Goal: Information Seeking & Learning: Learn about a topic

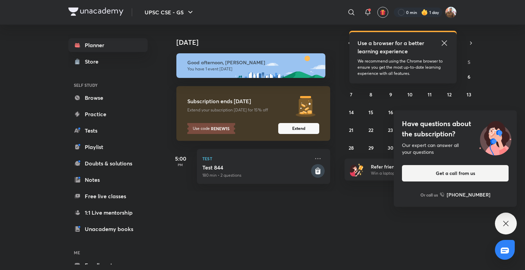
click at [441, 40] on icon at bounding box center [444, 43] width 8 height 8
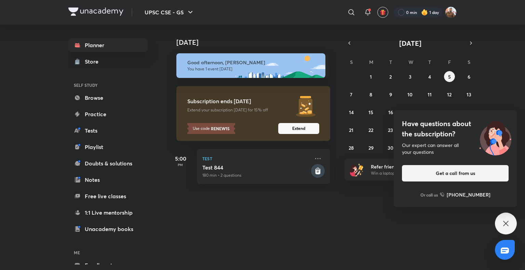
drag, startPoint x: 350, startPoint y: 41, endPoint x: 429, endPoint y: 83, distance: 88.7
click at [350, 40] on icon "button" at bounding box center [349, 43] width 5 height 6
click at [507, 219] on icon at bounding box center [506, 223] width 8 height 8
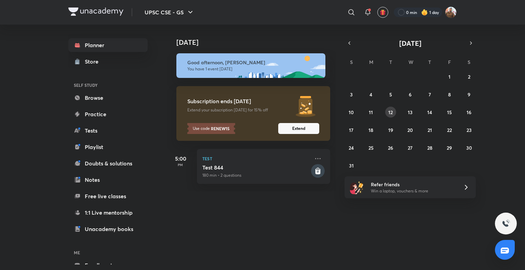
click at [388, 114] on abbr "12" at bounding box center [390, 112] width 4 height 6
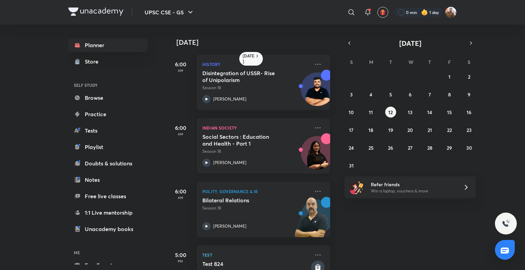
click at [234, 150] on p "Session 18" at bounding box center [255, 151] width 107 height 6
click at [373, 109] on button "11" at bounding box center [370, 112] width 11 height 11
click at [259, 142] on h5 "Development Industry : NGO, SHG, Donors and Charities" at bounding box center [244, 140] width 85 height 14
click at [354, 111] on button "10" at bounding box center [351, 112] width 11 height 11
click at [267, 143] on h5 "Development Processes : Issues in design and implementation" at bounding box center [244, 140] width 85 height 14
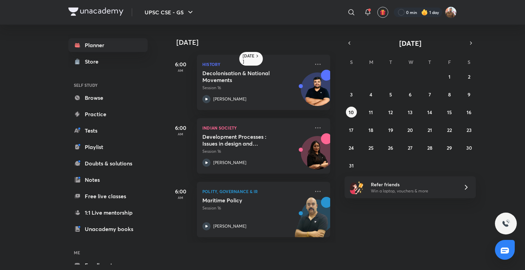
click at [416, 92] on div "27 28 29 30 31 1 2 3 4 5 6 7 8 9 10 11 12 13 14 15 16 17 18 19 20 21 22 23 24 2…" at bounding box center [410, 121] width 131 height 100
click at [410, 94] on abbr "6" at bounding box center [410, 94] width 3 height 6
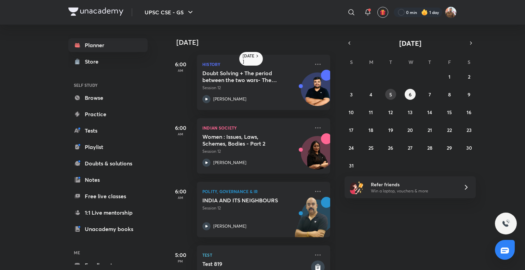
click at [394, 96] on button "5" at bounding box center [390, 94] width 11 height 11
click at [374, 99] on div "27 28 29 30 31 1 2 3 4 5 6 7 8 9 10 11 12 13 14 15 16 17 18 19 20 21 22 23 24 2…" at bounding box center [410, 121] width 131 height 100
click at [374, 98] on button "4" at bounding box center [370, 94] width 11 height 11
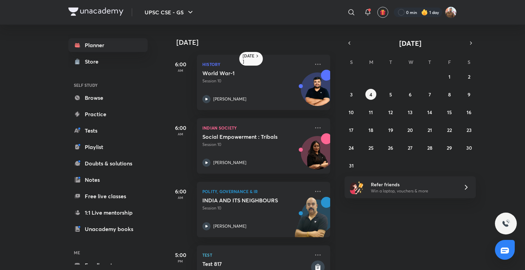
click at [437, 91] on div "27 28 29 30 31 1 2 3 4 5 6 7 8 9 10 11 12 13 14 15 16 17 18 19 20 21 22 23 24 2…" at bounding box center [410, 121] width 131 height 100
click at [432, 93] on button "7" at bounding box center [429, 94] width 11 height 11
click at [446, 92] on button "8" at bounding box center [449, 94] width 11 height 11
click at [470, 94] on abbr "9" at bounding box center [469, 94] width 3 height 6
click at [433, 96] on button "7" at bounding box center [429, 94] width 11 height 11
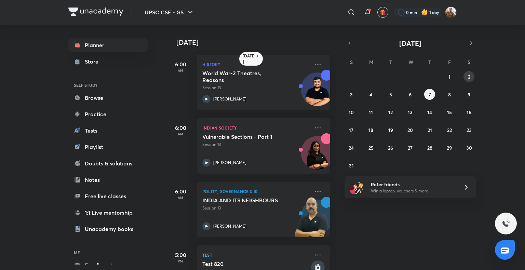
click at [469, 80] on button "2" at bounding box center [469, 76] width 11 height 11
click at [353, 96] on button "3" at bounding box center [351, 94] width 11 height 11
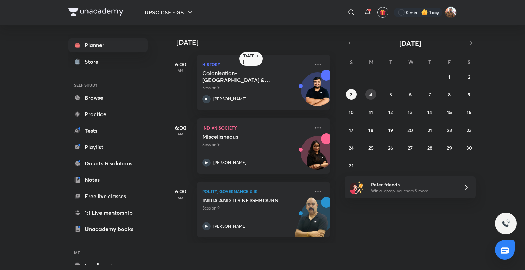
click at [370, 94] on abbr "4" at bounding box center [371, 94] width 3 height 6
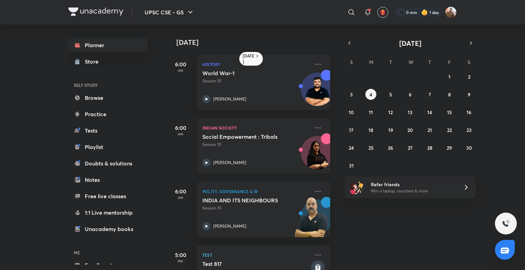
click at [260, 138] on h5 "Social Empowerment : Tribals" at bounding box center [244, 136] width 85 height 7
click at [352, 96] on abbr "3" at bounding box center [351, 94] width 3 height 6
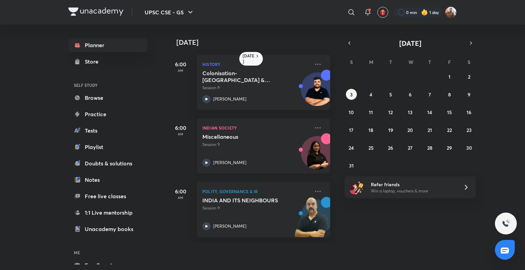
click at [253, 139] on h5 "Miscellaneous" at bounding box center [244, 136] width 85 height 7
